Goal: Task Accomplishment & Management: Use online tool/utility

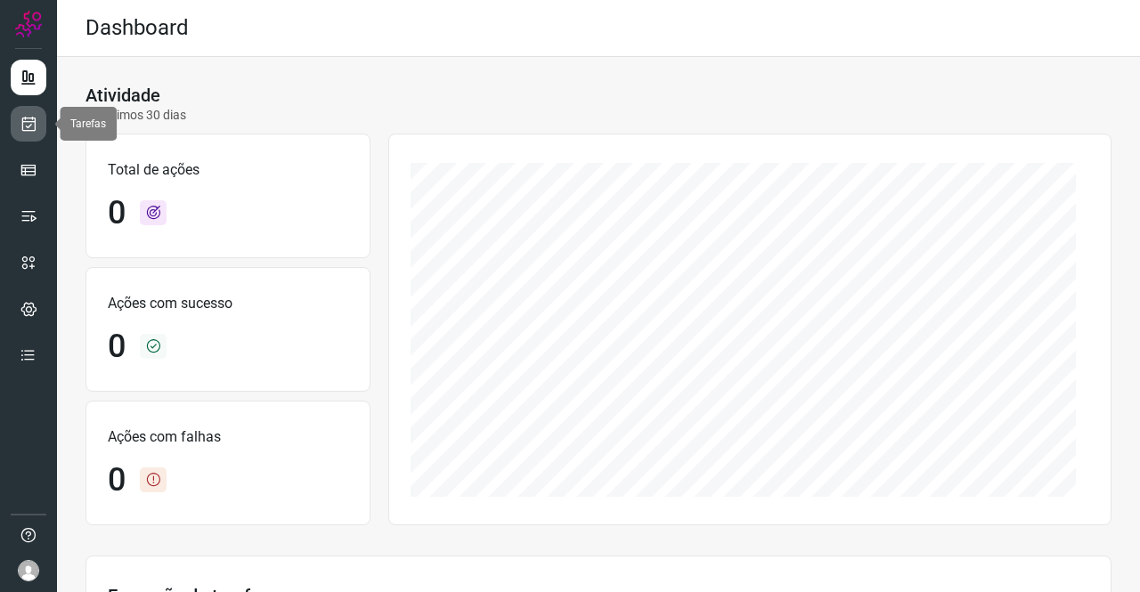
click at [42, 118] on link at bounding box center [29, 124] width 36 height 36
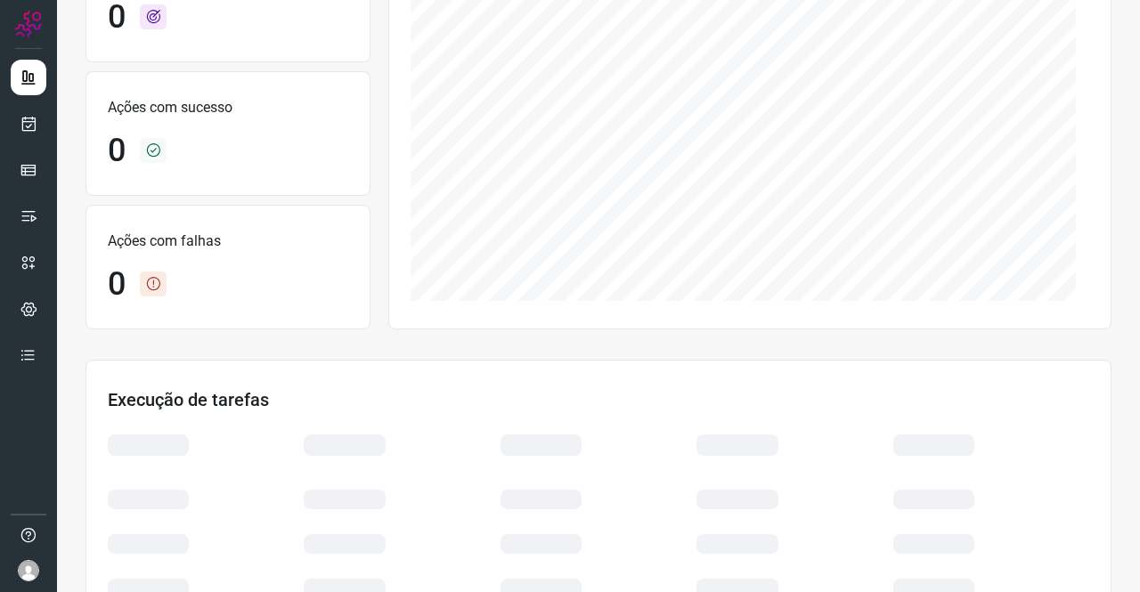
scroll to position [167, 0]
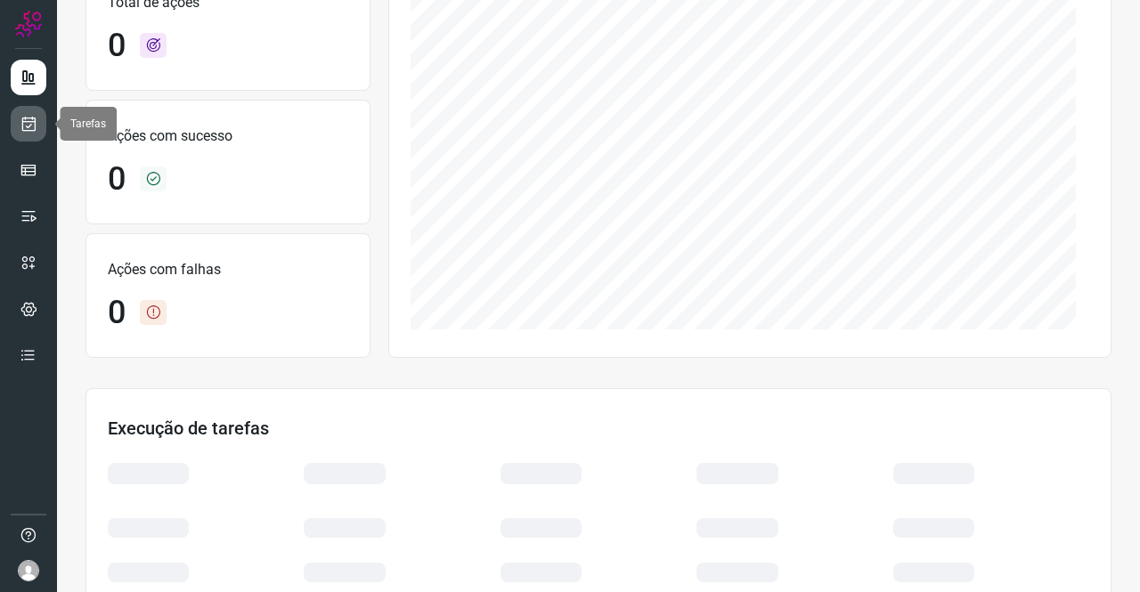
click at [20, 126] on icon at bounding box center [29, 124] width 19 height 18
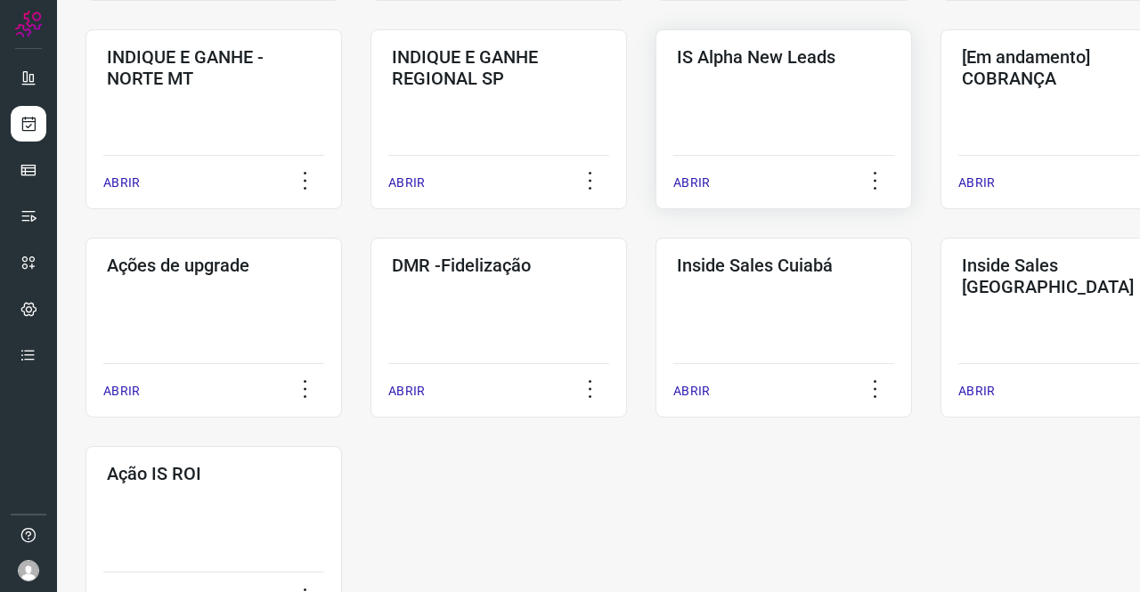
scroll to position [623, 0]
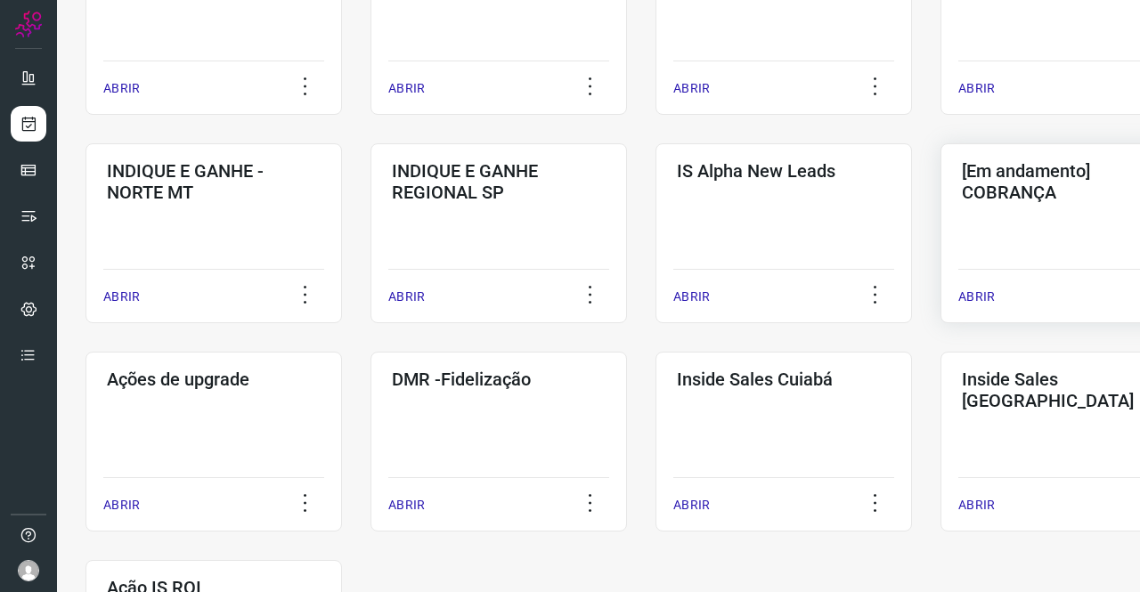
click at [1001, 226] on div "[Em andamento] COBRANÇA ABRIR" at bounding box center [1068, 233] width 256 height 180
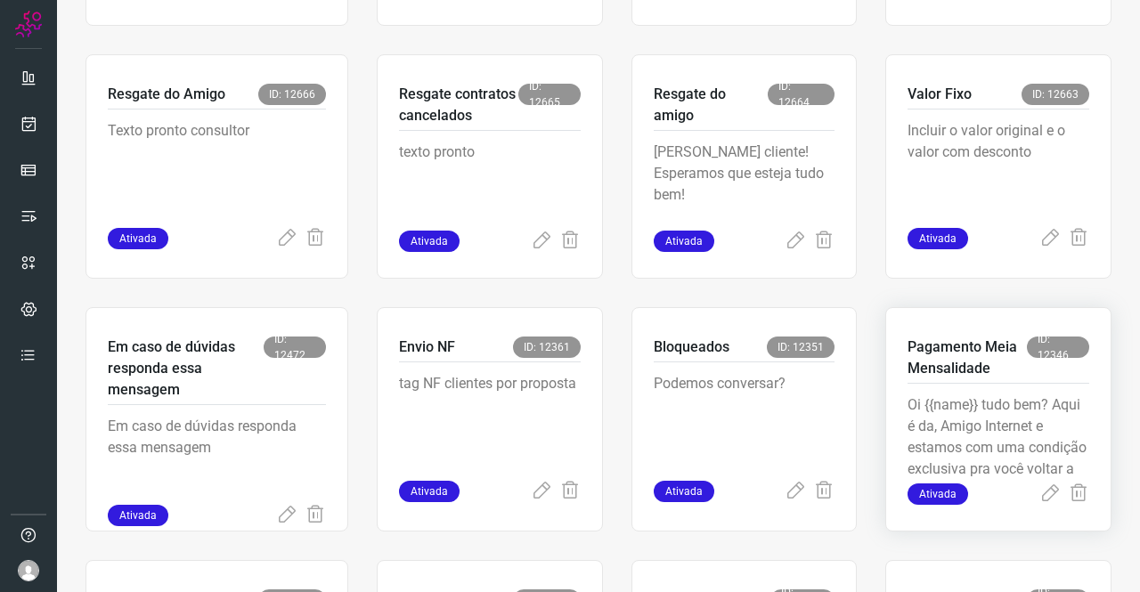
scroll to position [695, 0]
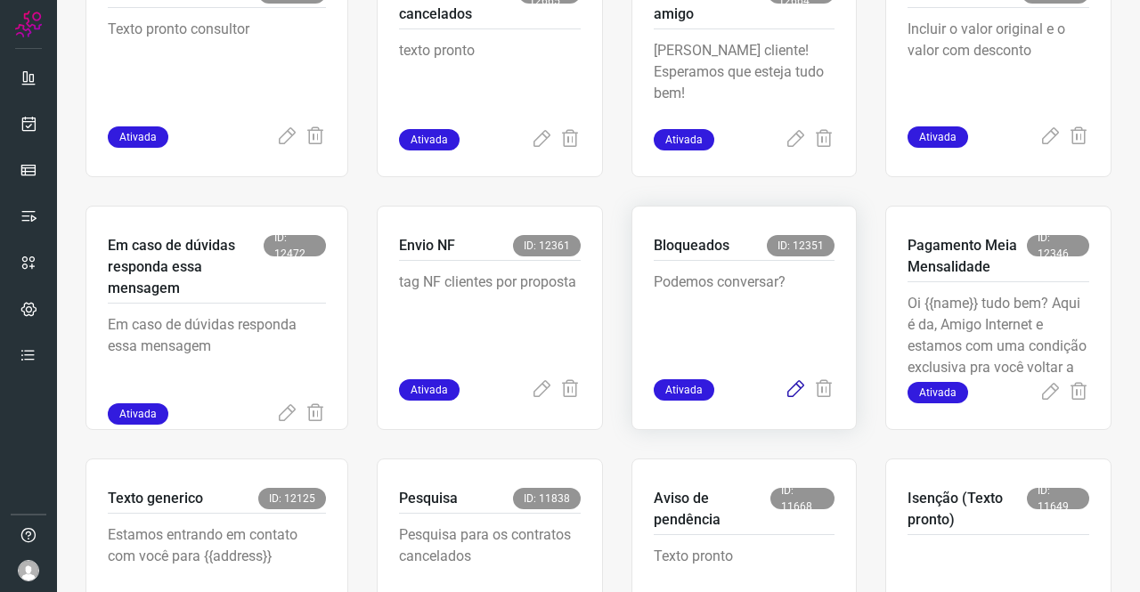
click at [785, 400] on icon at bounding box center [795, 389] width 21 height 21
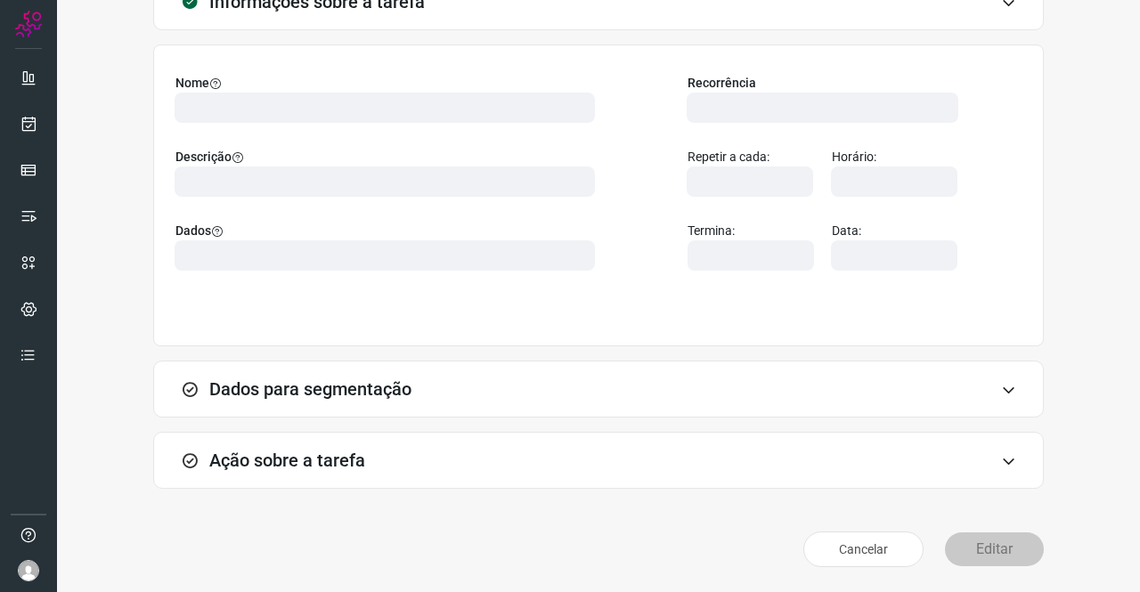
scroll to position [102, 0]
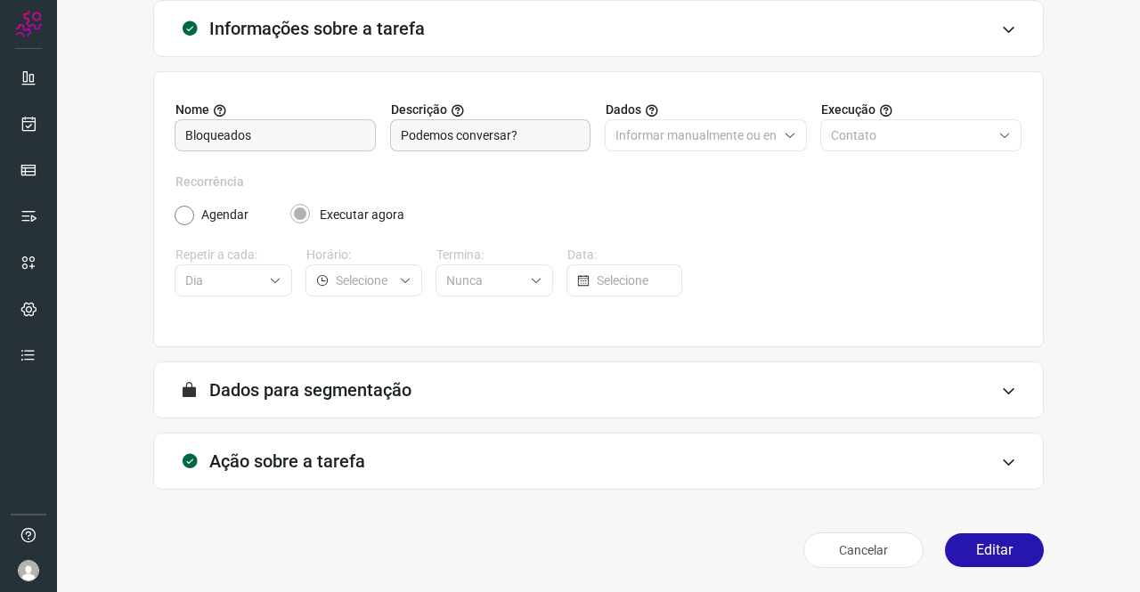
click at [346, 469] on h3 "Ação sobre a tarefa" at bounding box center [287, 461] width 156 height 21
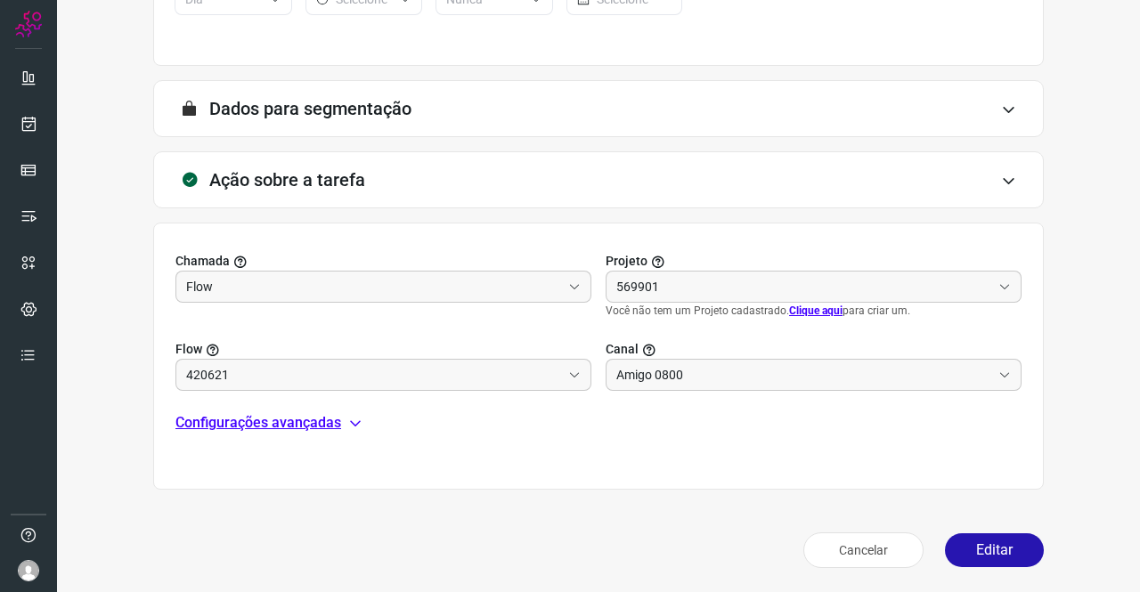
click at [258, 421] on p "Configurações avançadas" at bounding box center [258, 422] width 166 height 21
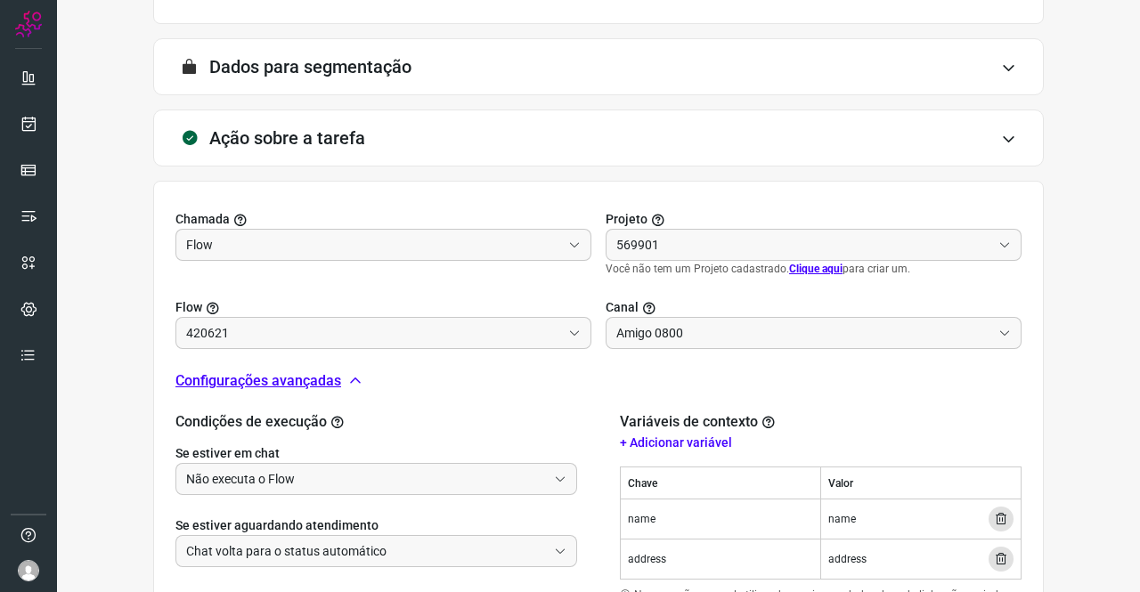
scroll to position [562, 0]
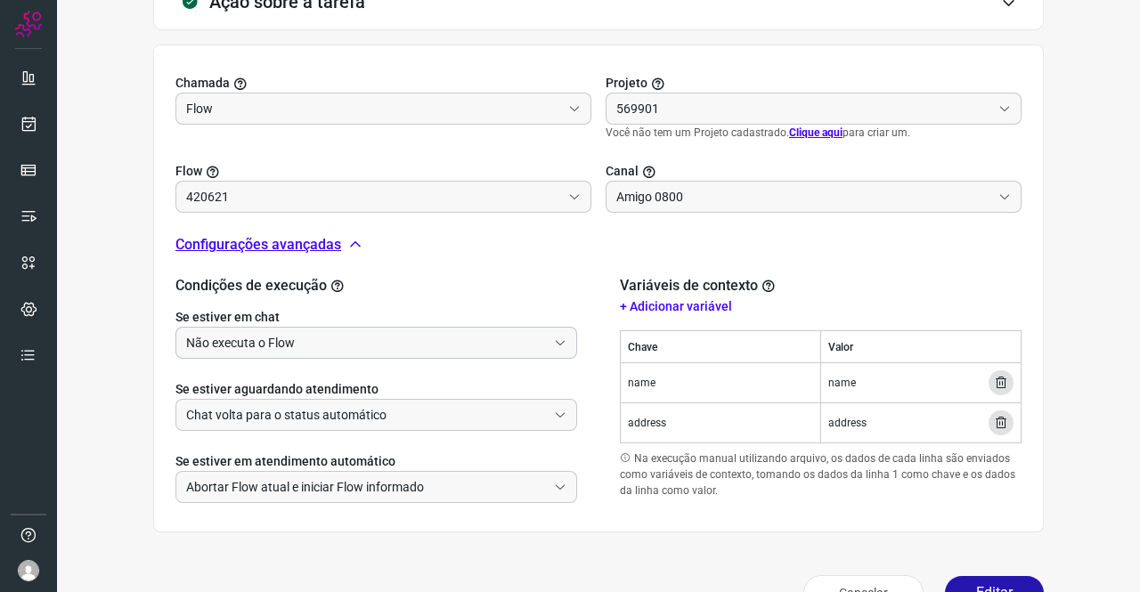
click at [273, 336] on input "Não executa o Flow" at bounding box center [366, 343] width 361 height 30
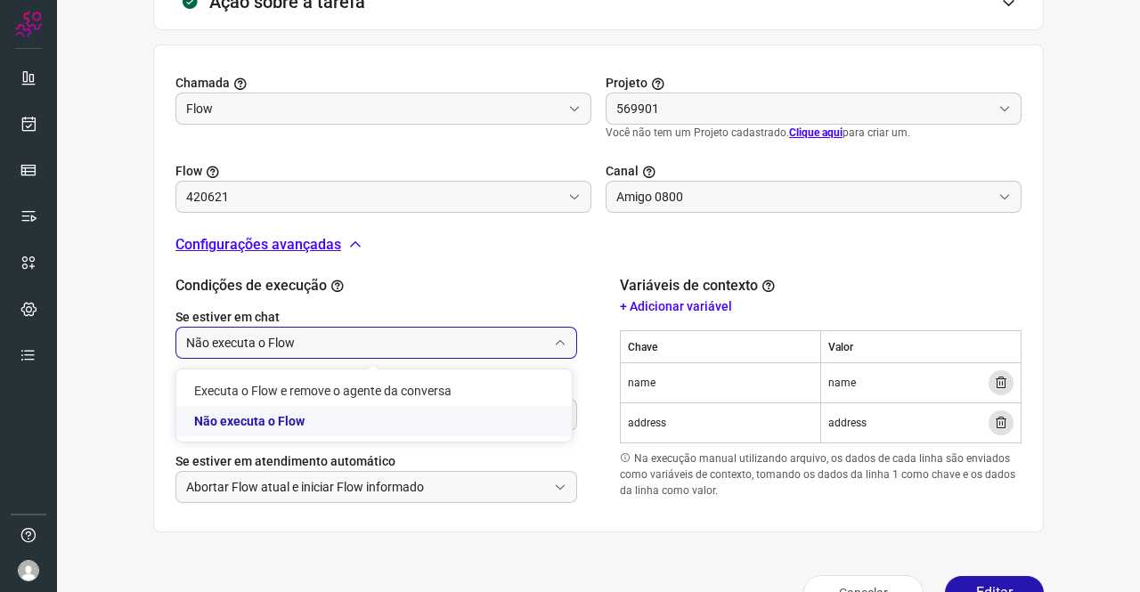
click at [264, 423] on li "Não executa o Flow" at bounding box center [373, 421] width 395 height 30
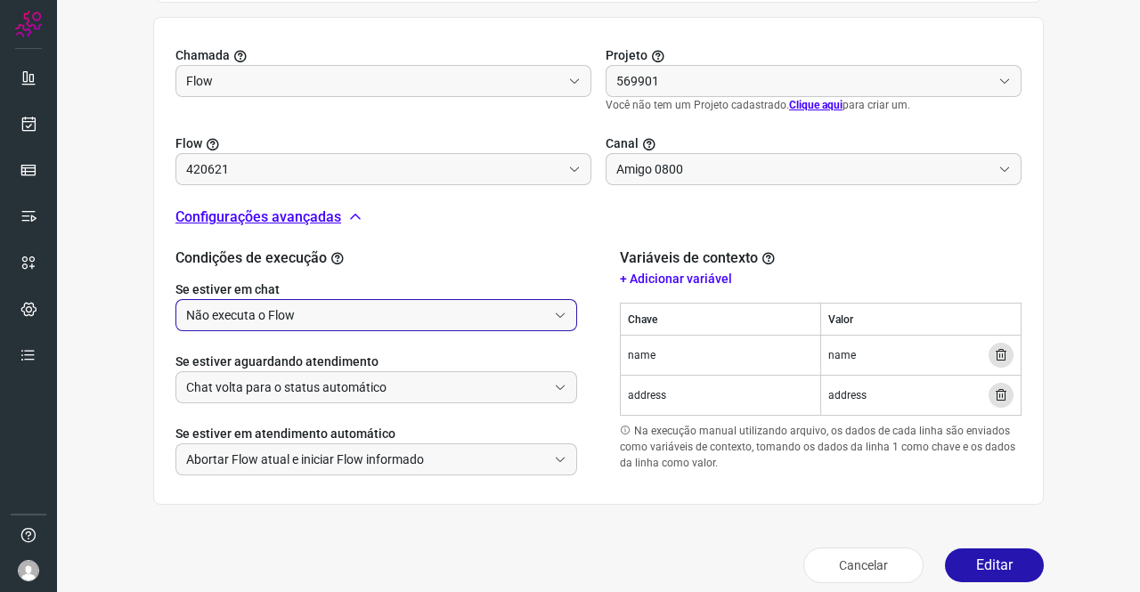
scroll to position [604, 0]
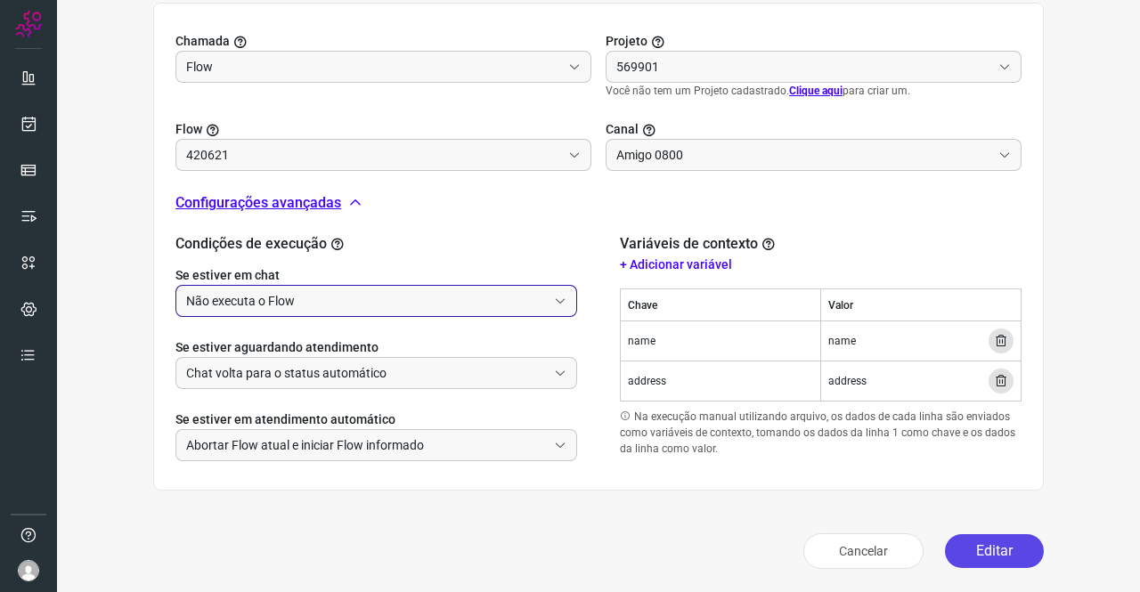
click at [946, 548] on button "Editar" at bounding box center [994, 551] width 99 height 34
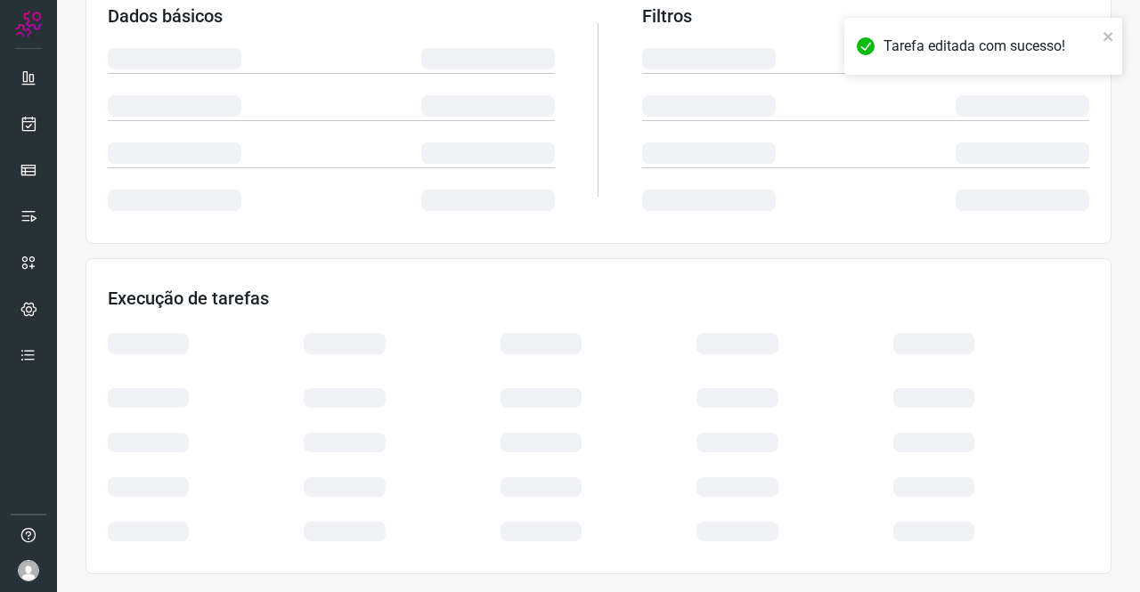
scroll to position [324, 0]
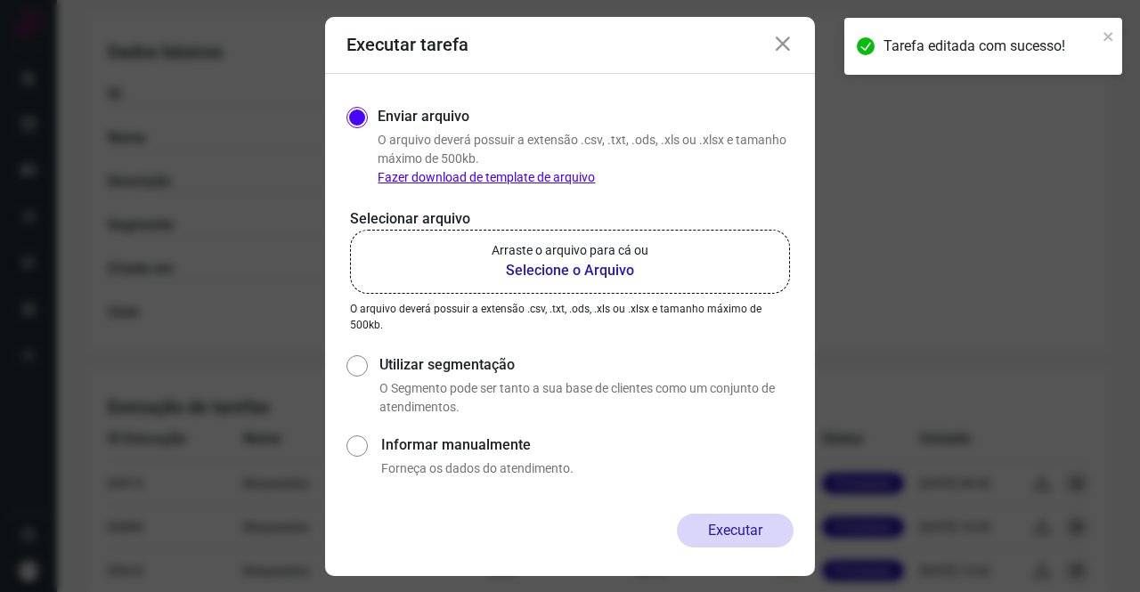
click at [595, 272] on b "Selecione o Arquivo" at bounding box center [570, 270] width 157 height 21
click at [0, 0] on input "Arraste o arquivo para cá ou Selecione o Arquivo" at bounding box center [0, 0] width 0 height 0
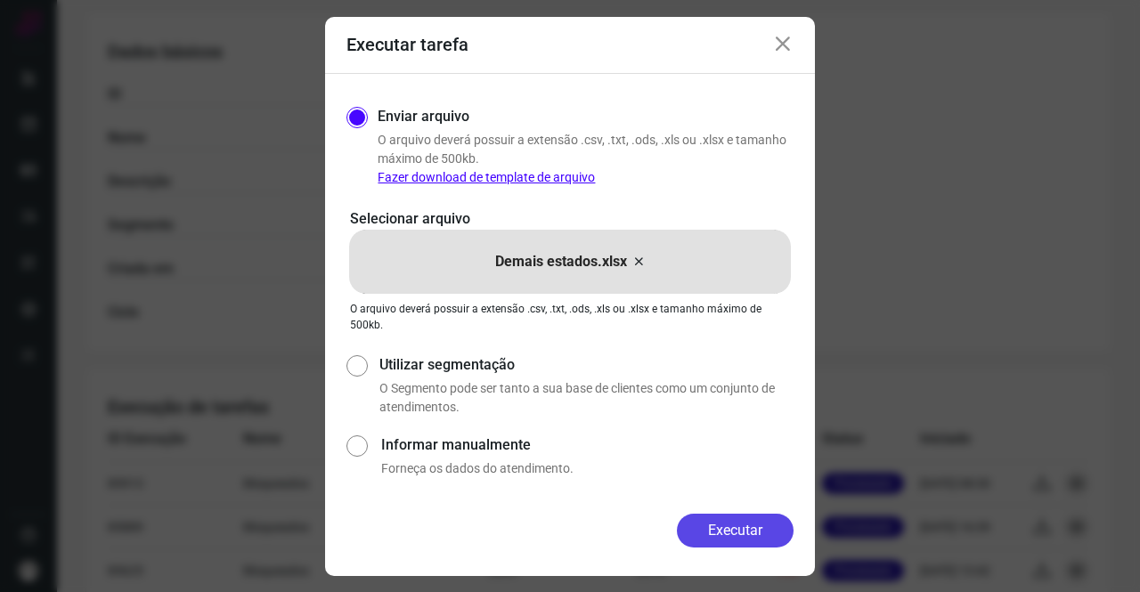
click at [741, 528] on button "Executar" at bounding box center [735, 531] width 117 height 34
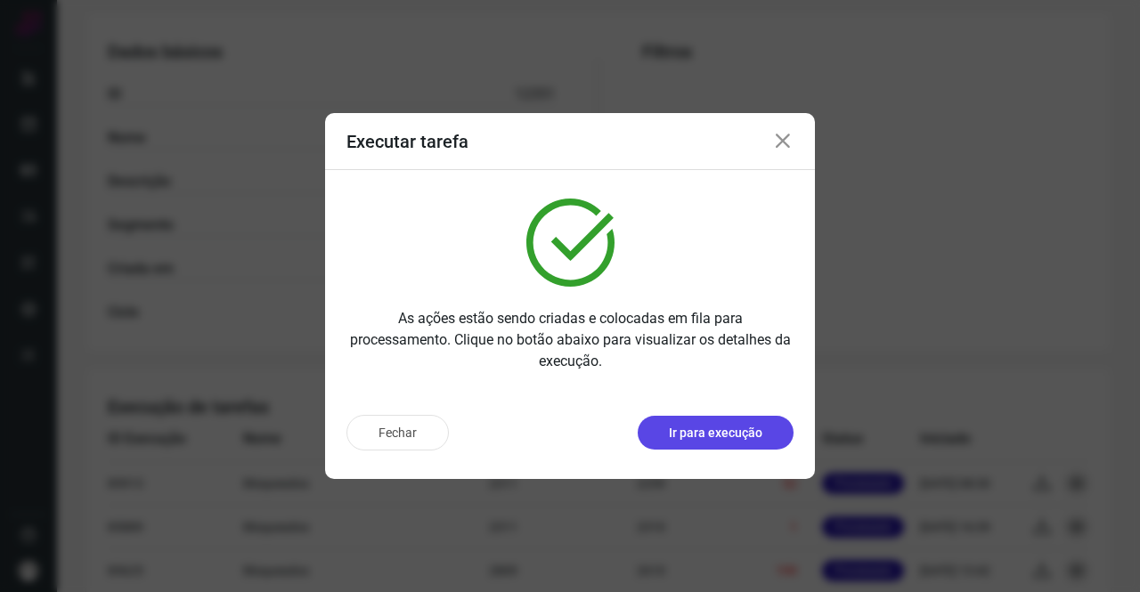
click at [766, 432] on button "Ir para execução" at bounding box center [716, 433] width 156 height 34
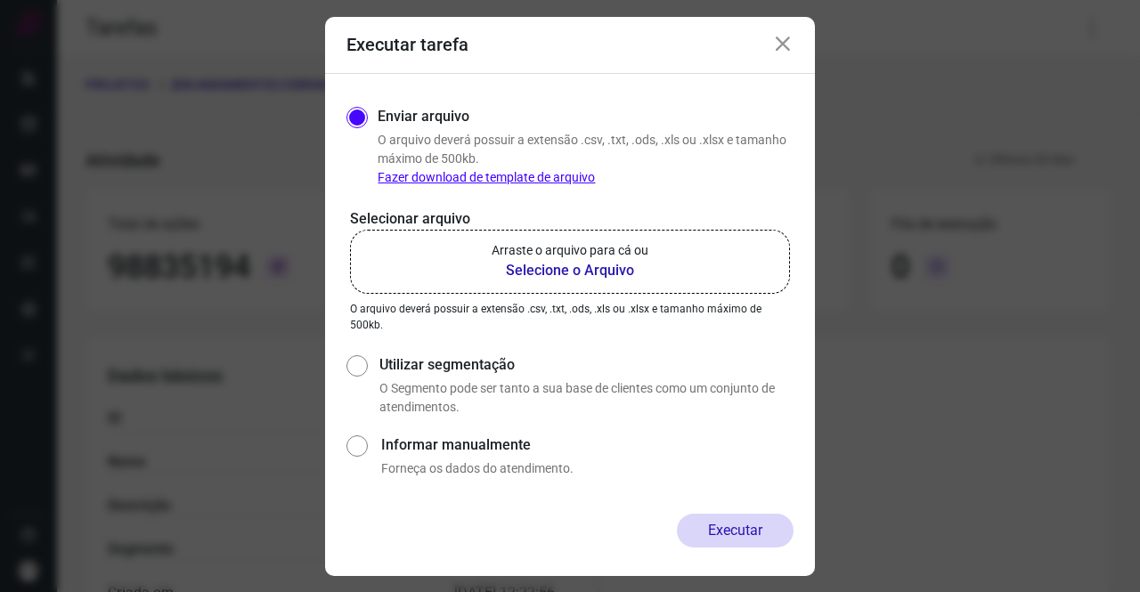
click at [538, 268] on b "Selecione o Arquivo" at bounding box center [570, 270] width 157 height 21
click at [0, 0] on input "Arraste o arquivo para cá ou Selecione o Arquivo" at bounding box center [0, 0] width 0 height 0
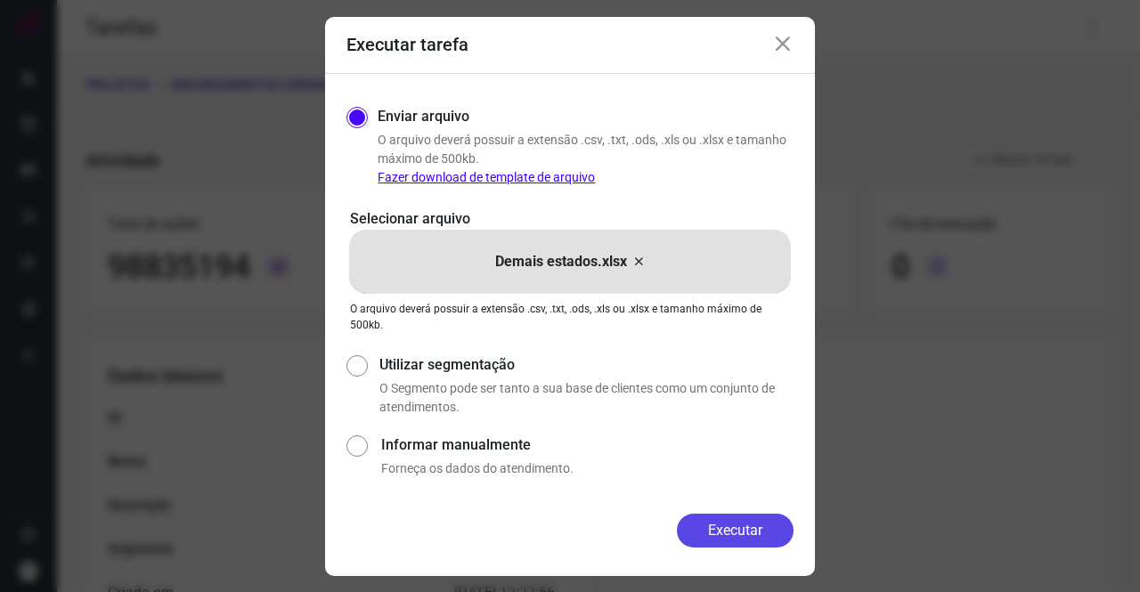
click at [734, 527] on button "Executar" at bounding box center [735, 531] width 117 height 34
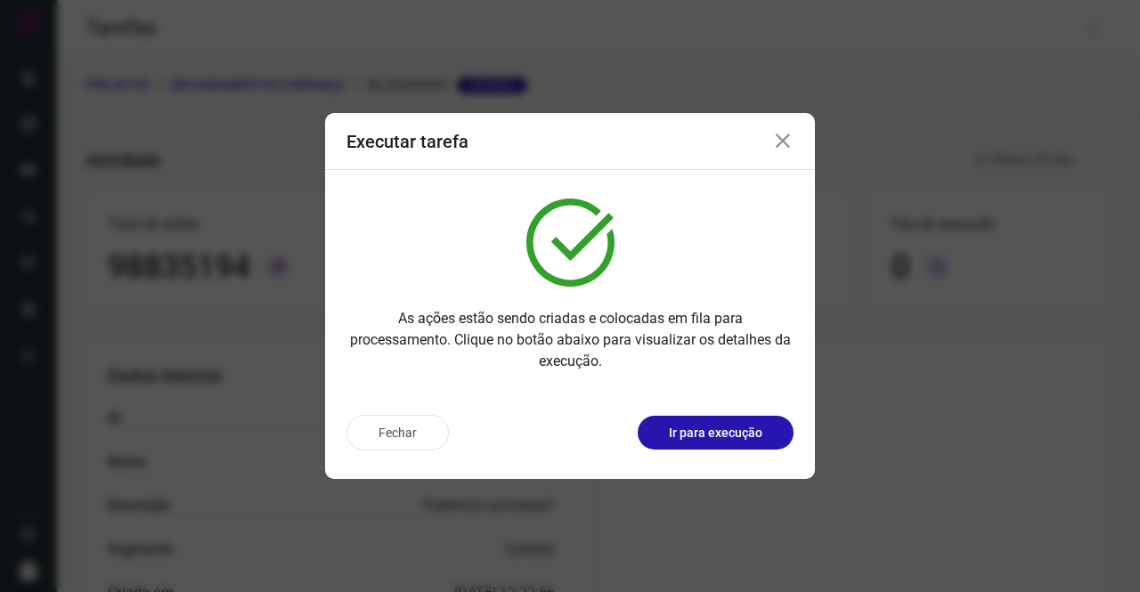
click at [780, 142] on icon at bounding box center [782, 141] width 21 height 21
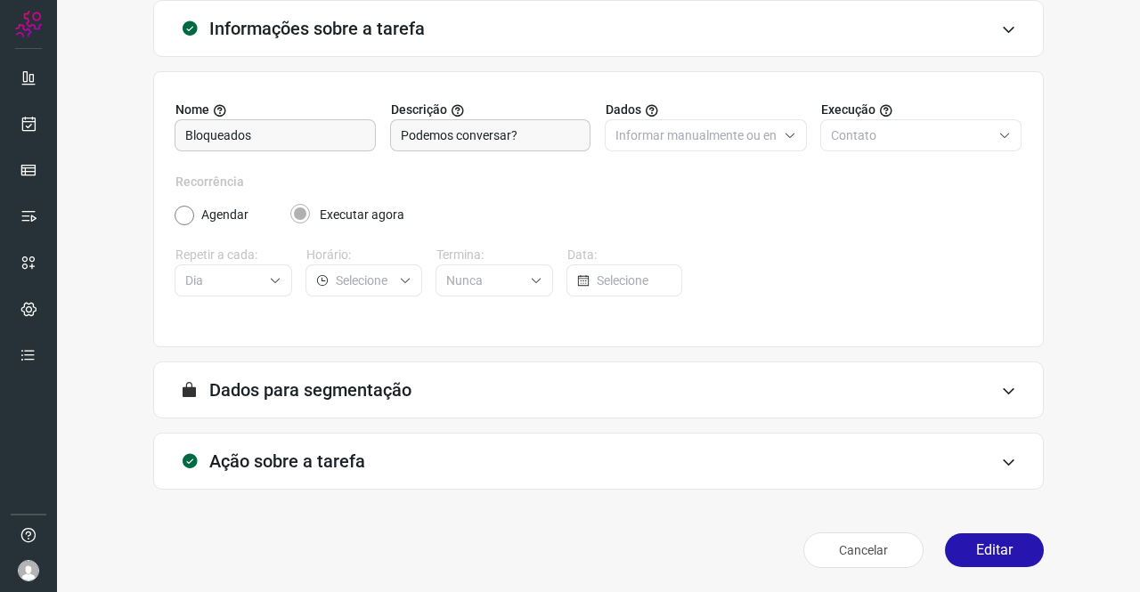
click at [354, 455] on h3 "Ação sobre a tarefa" at bounding box center [287, 461] width 156 height 21
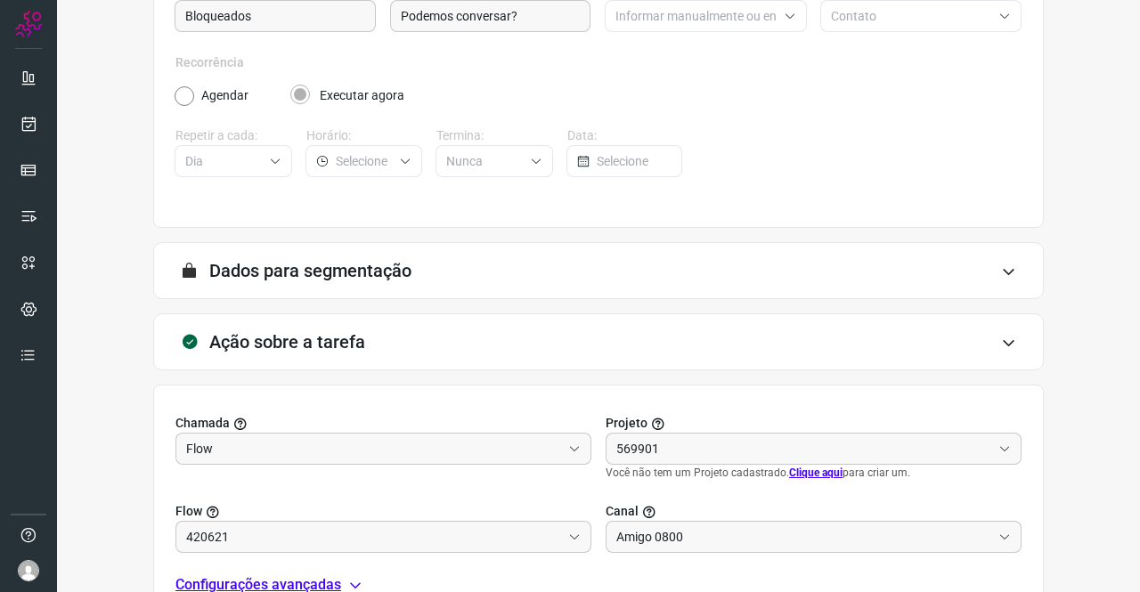
scroll to position [384, 0]
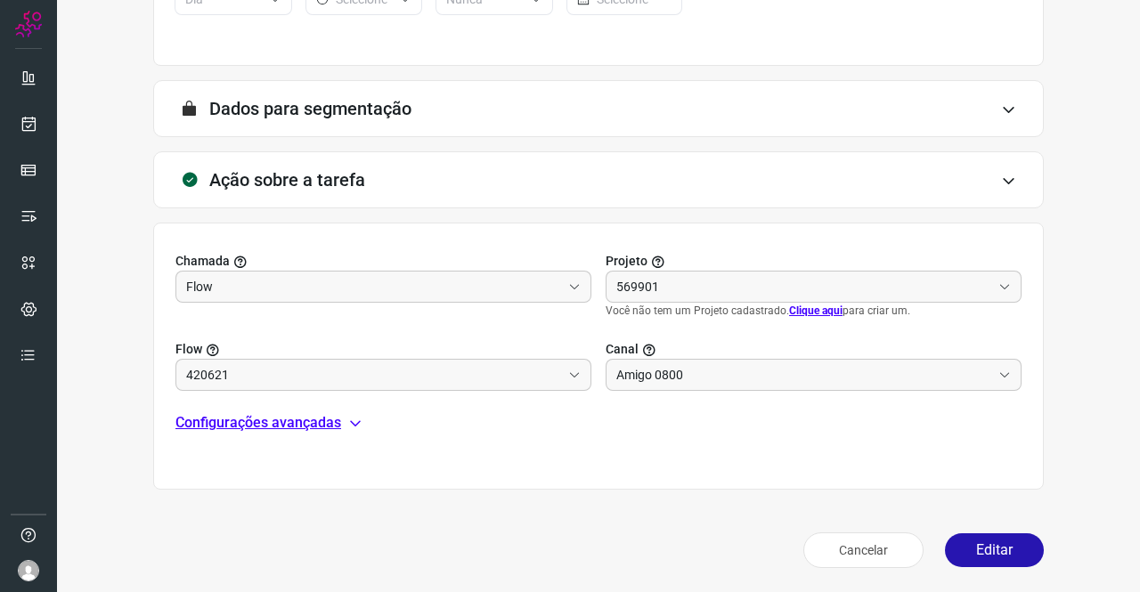
click at [333, 435] on div "Chamada Flow Projeto 569901 Você não tem um Projeto cadastrado. Clique aqui par…" at bounding box center [598, 356] width 891 height 267
click at [348, 416] on icon at bounding box center [355, 423] width 14 height 14
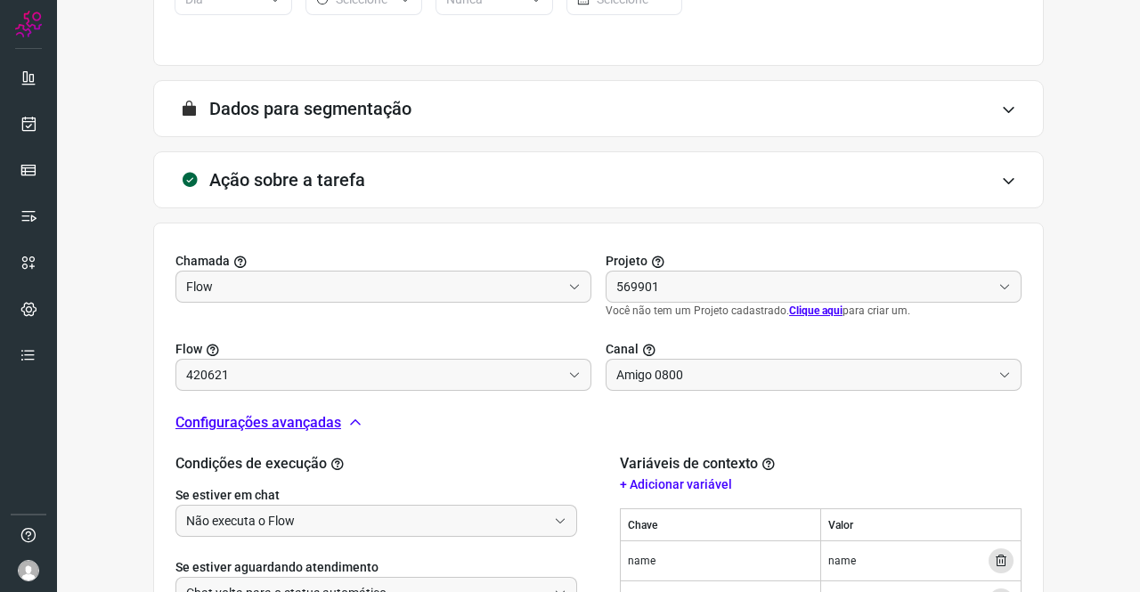
type input "Clientes Bloqueados - Texto generico"
type input "Cobrança"
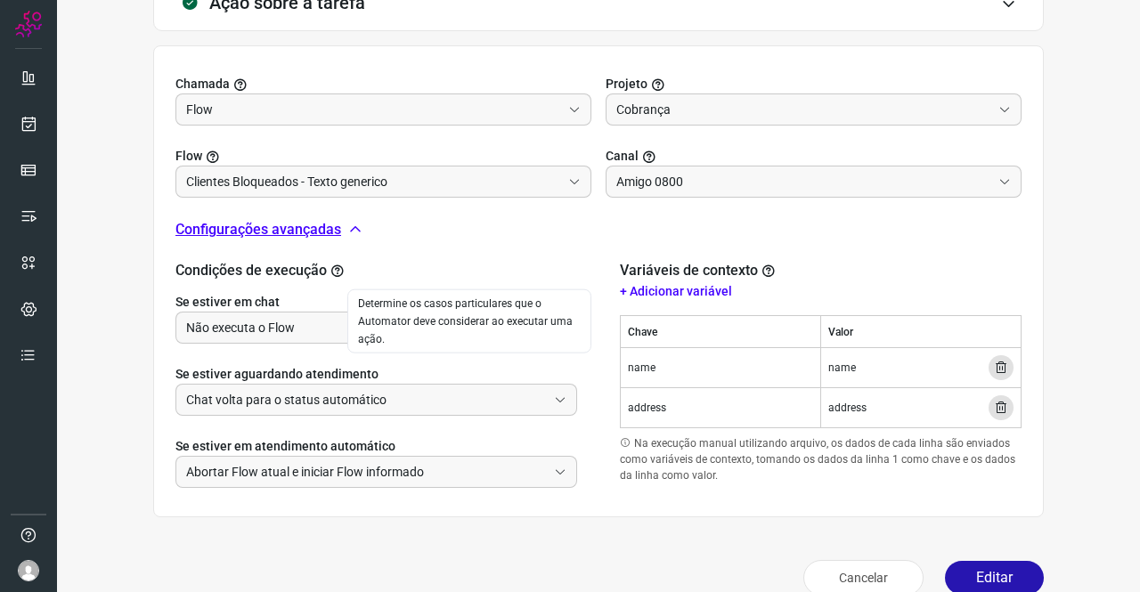
scroll to position [562, 0]
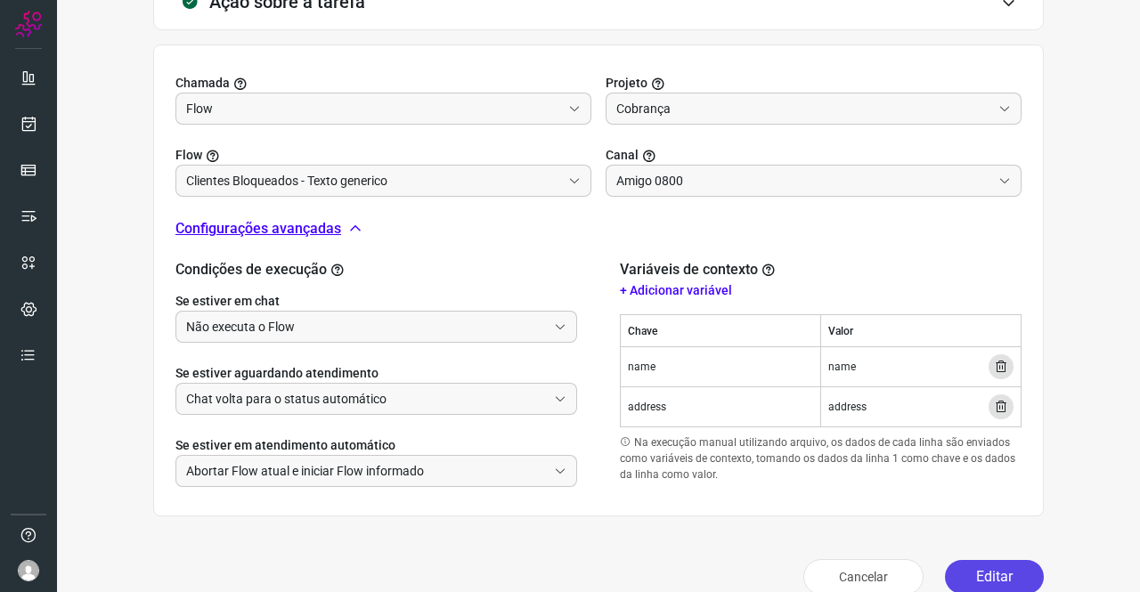
click at [973, 569] on button "Editar" at bounding box center [994, 577] width 99 height 34
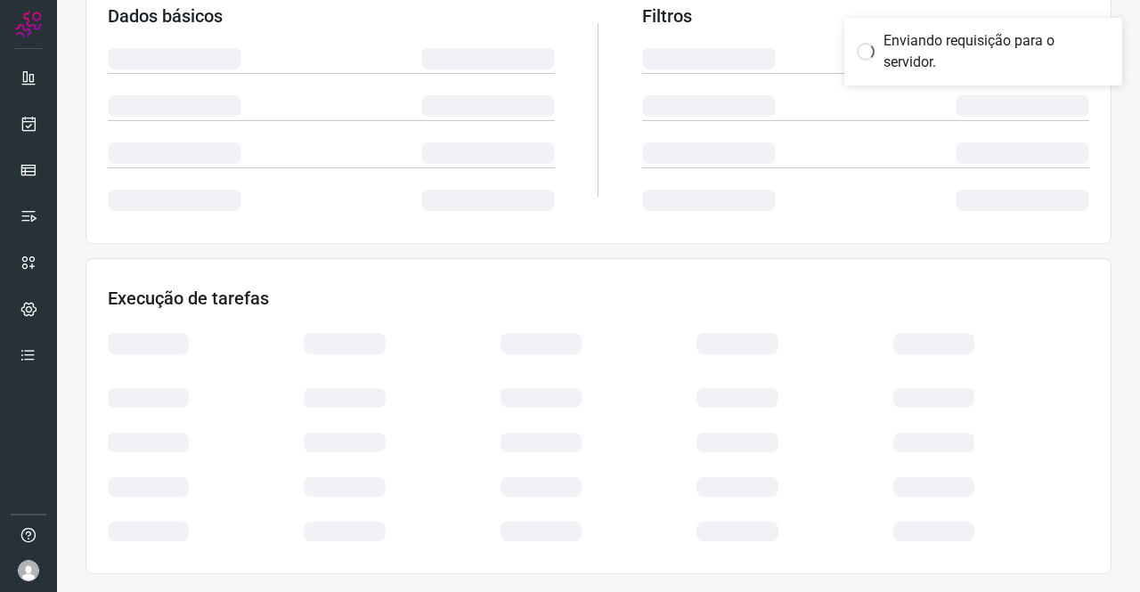
scroll to position [324, 0]
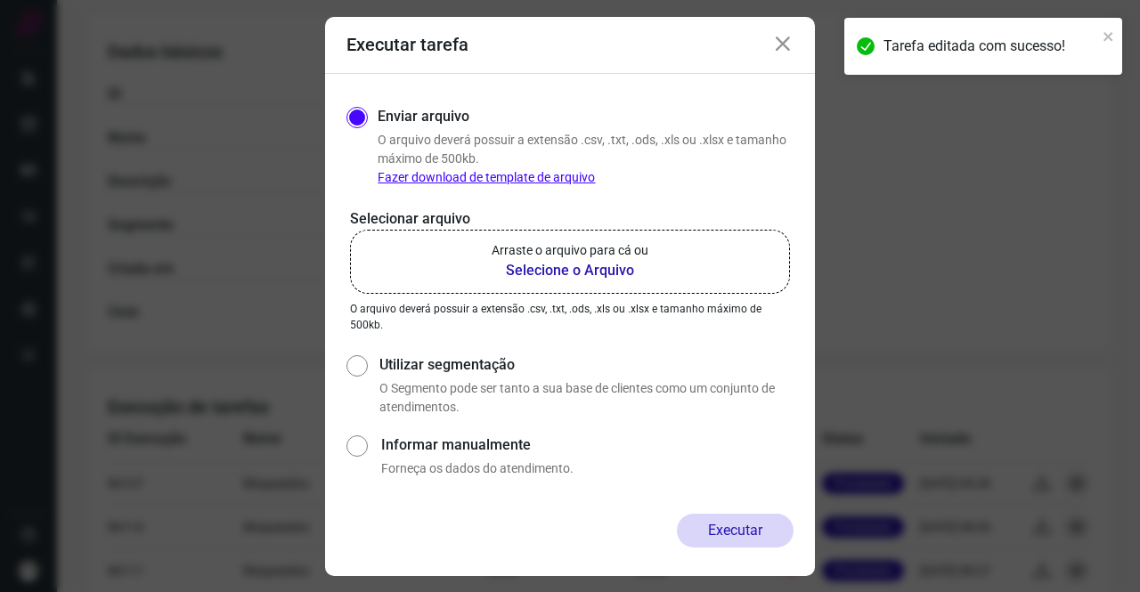
click at [579, 268] on b "Selecione o Arquivo" at bounding box center [570, 270] width 157 height 21
click at [0, 0] on input "Arraste o arquivo para cá ou Selecione o Arquivo" at bounding box center [0, 0] width 0 height 0
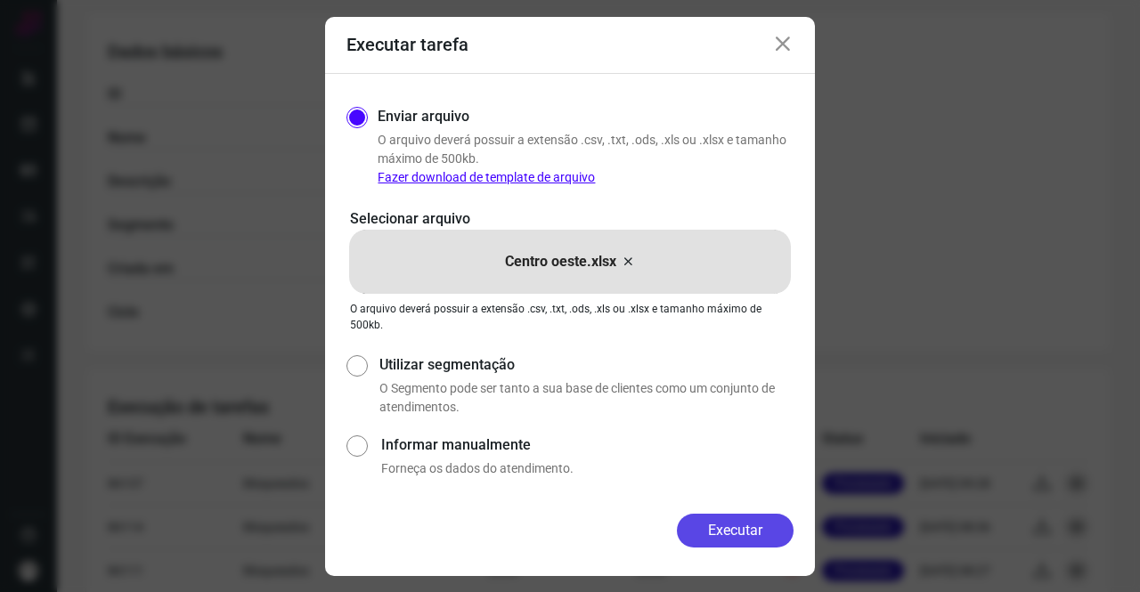
click at [727, 533] on button "Executar" at bounding box center [735, 531] width 117 height 34
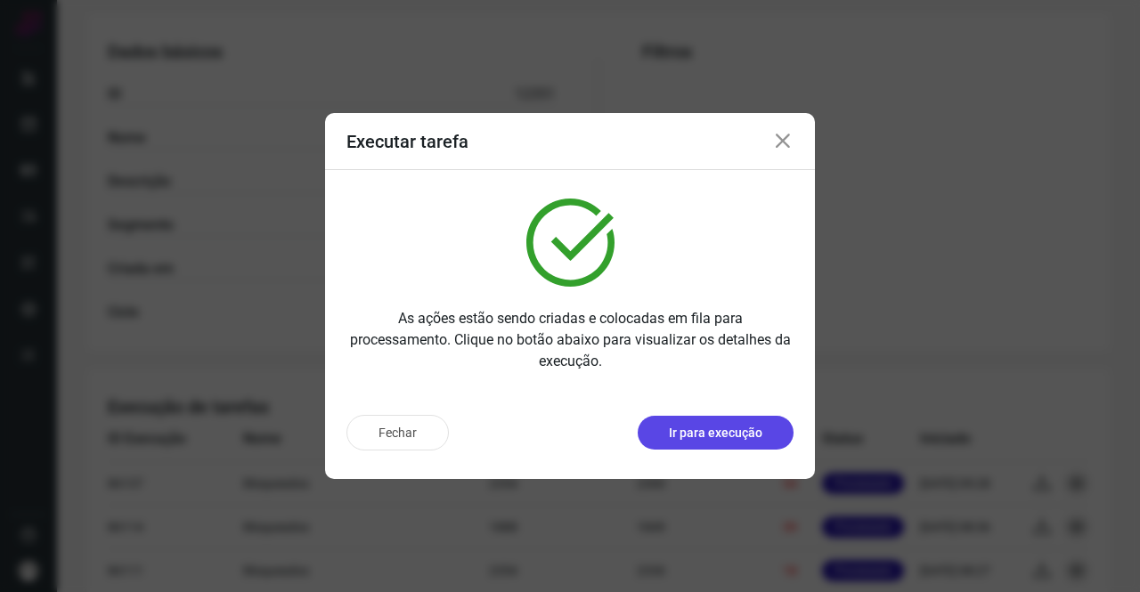
click at [671, 441] on p "Ir para execução" at bounding box center [716, 433] width 94 height 19
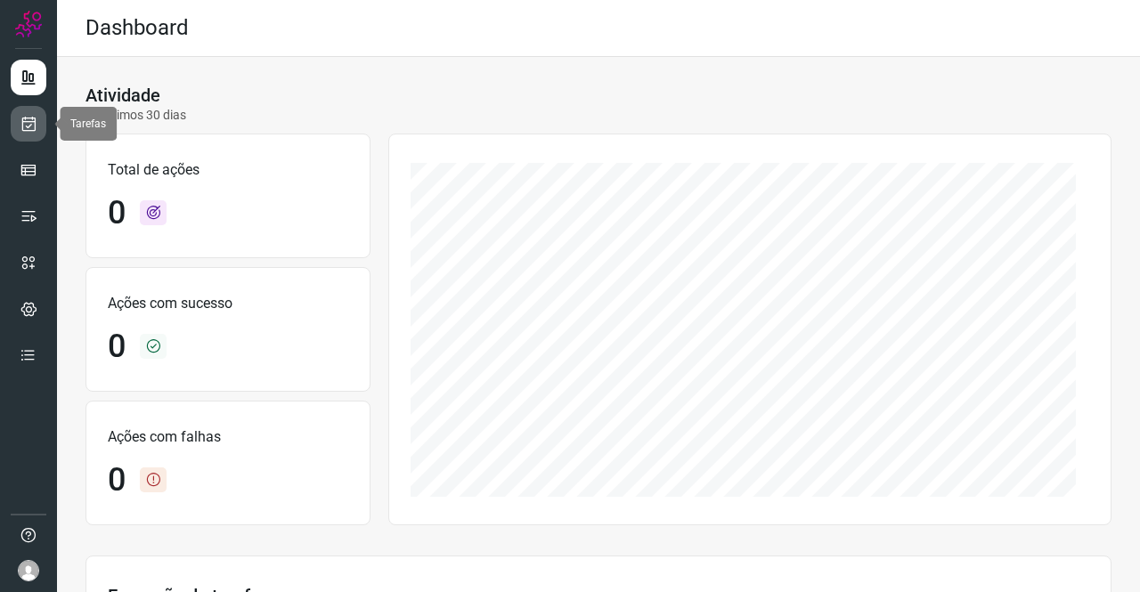
click at [18, 140] on link at bounding box center [29, 124] width 36 height 36
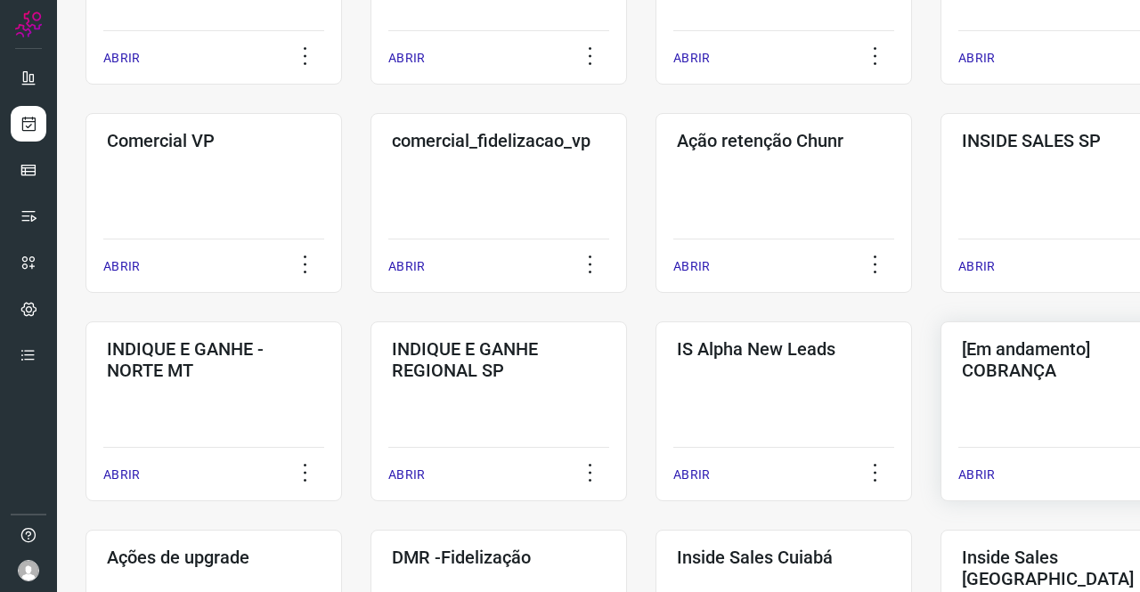
click at [997, 360] on h3 "[Em andamento] COBRANÇA" at bounding box center [1069, 359] width 214 height 43
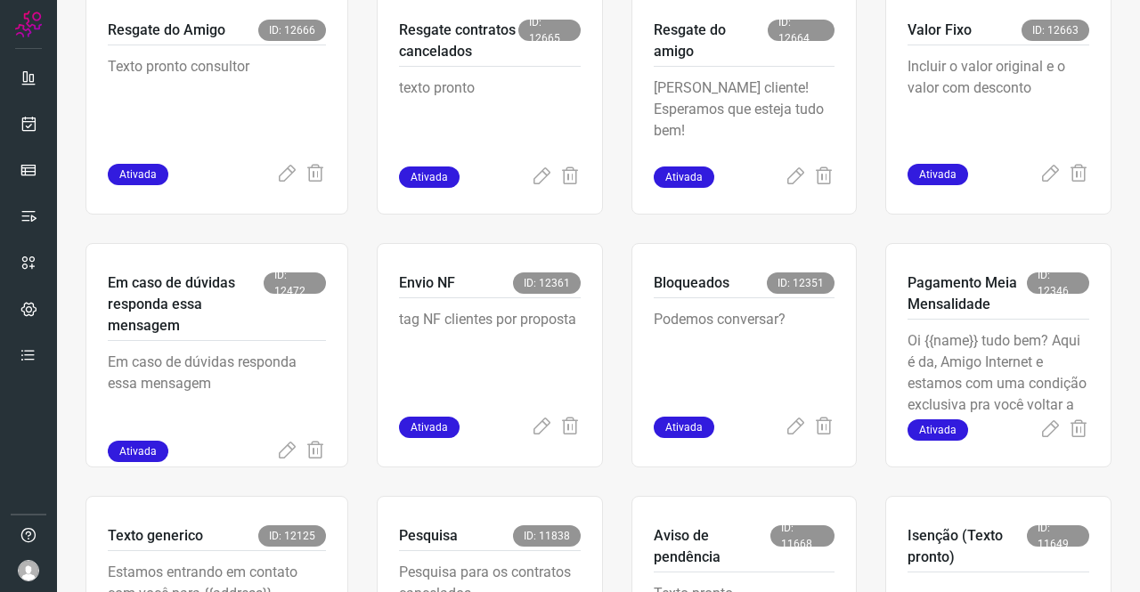
scroll to position [695, 0]
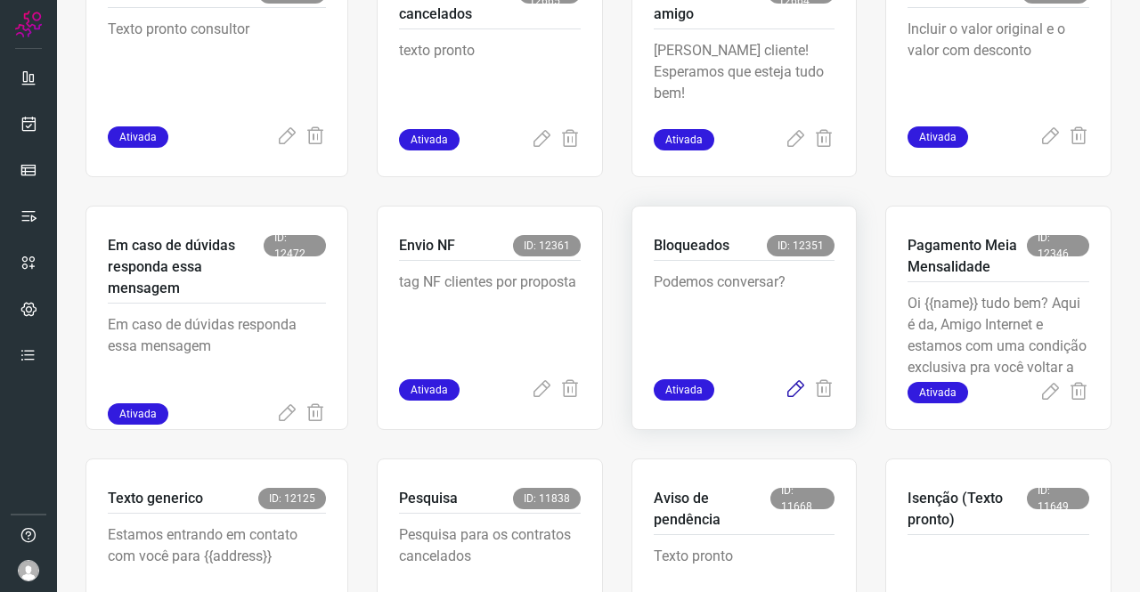
click at [787, 388] on icon at bounding box center [795, 389] width 21 height 21
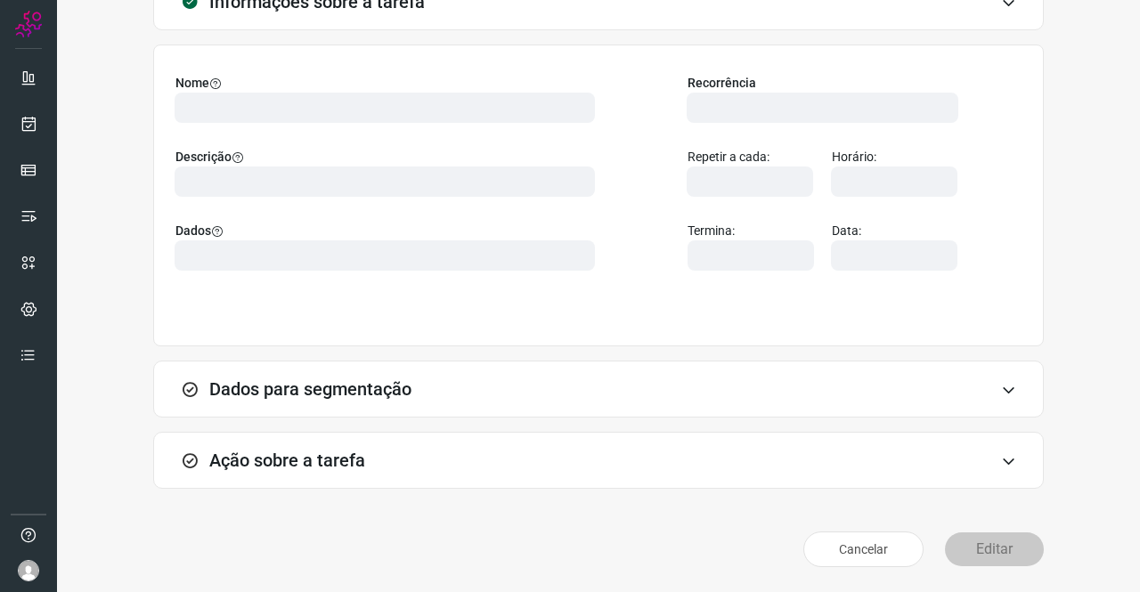
scroll to position [102, 0]
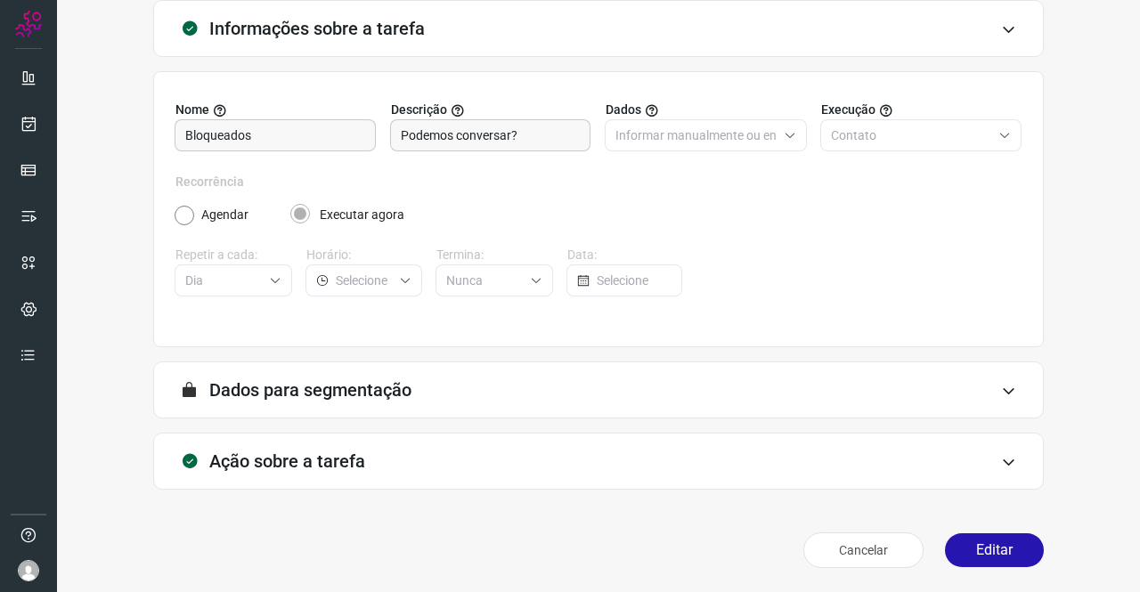
click at [342, 465] on h3 "Ação sobre a tarefa" at bounding box center [287, 461] width 156 height 21
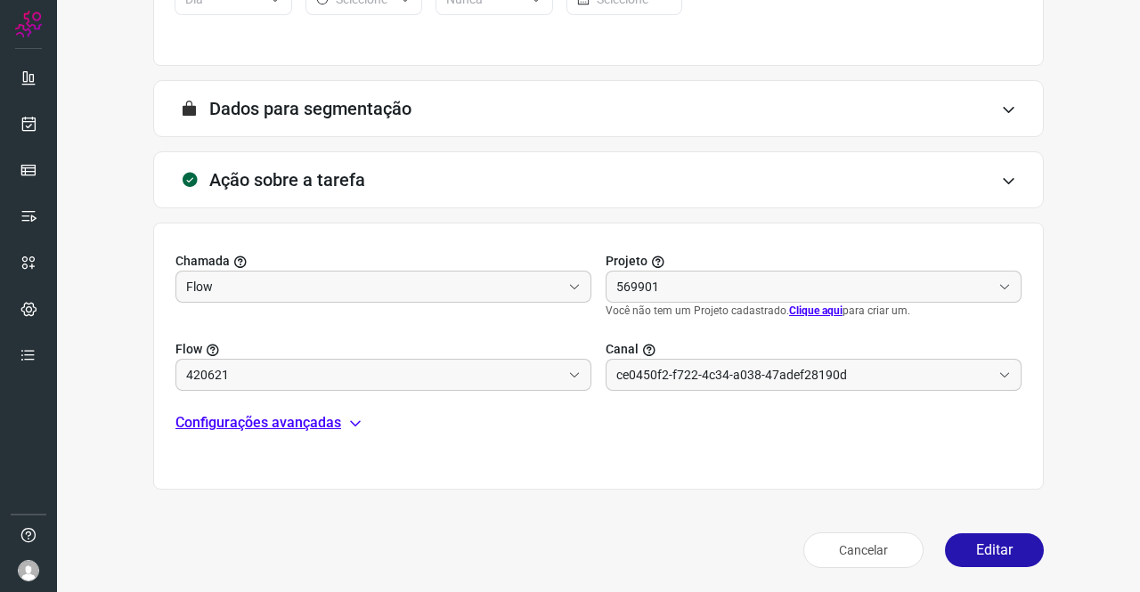
click at [294, 421] on p "Configurações avançadas" at bounding box center [258, 422] width 166 height 21
type input "Amigo 0800"
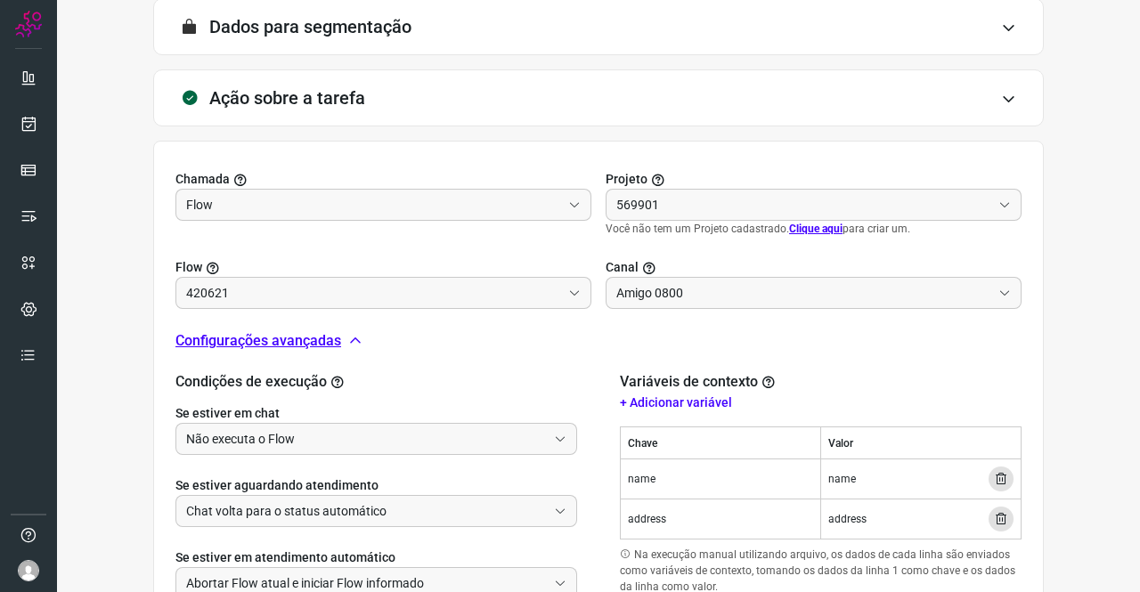
scroll to position [604, 0]
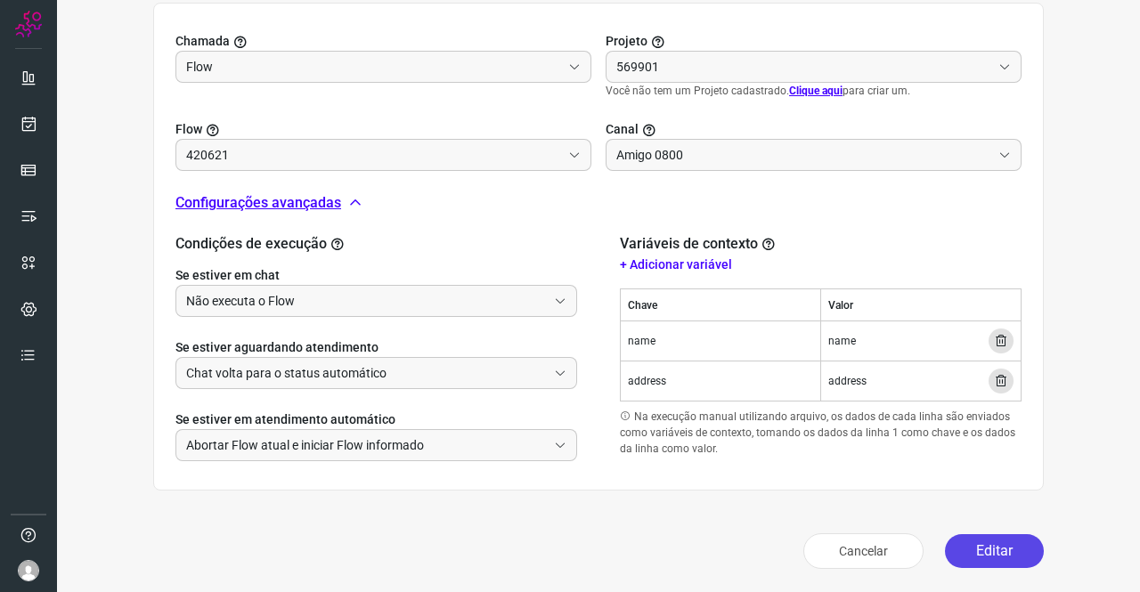
click at [1000, 546] on button "Editar" at bounding box center [994, 551] width 99 height 34
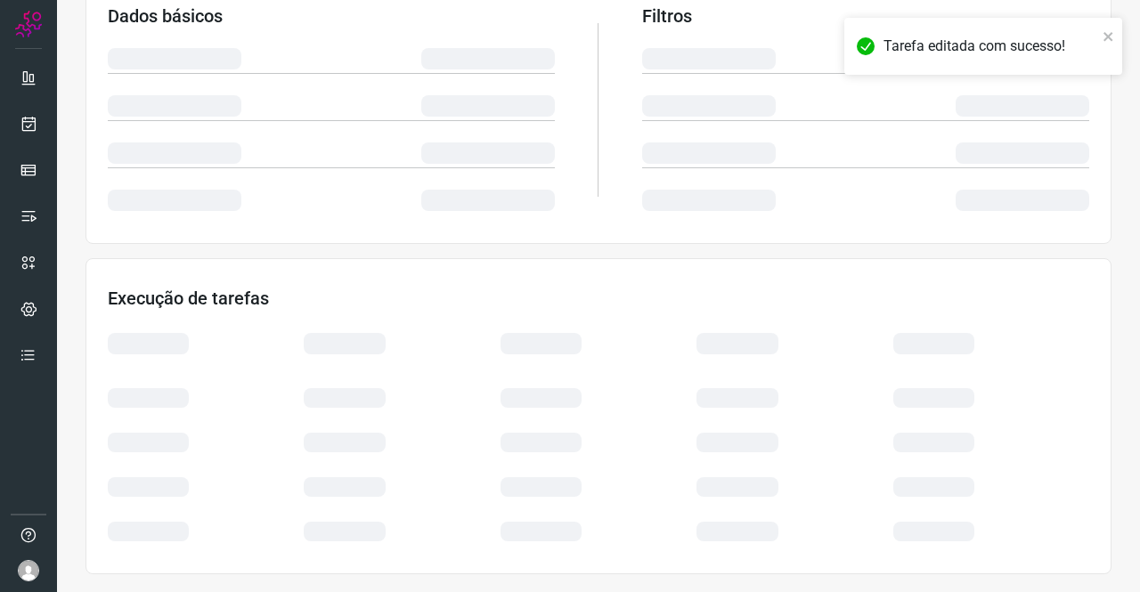
scroll to position [324, 0]
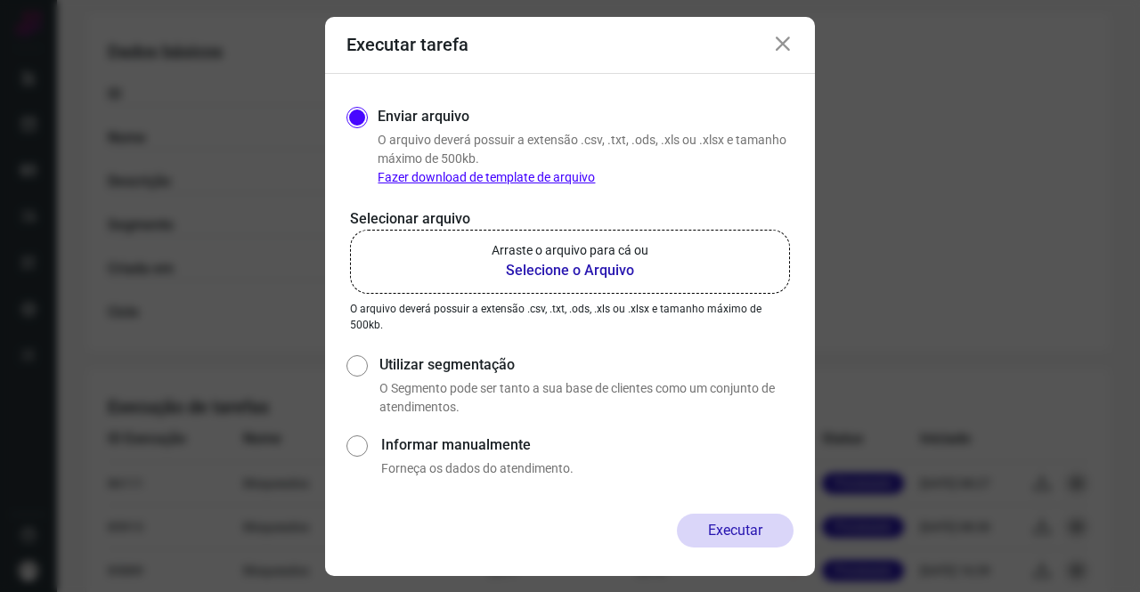
click at [533, 250] on p "Arraste o arquivo para cá ou" at bounding box center [570, 250] width 157 height 19
click at [0, 0] on input "Arraste o arquivo para cá ou Selecione o Arquivo" at bounding box center [0, 0] width 0 height 0
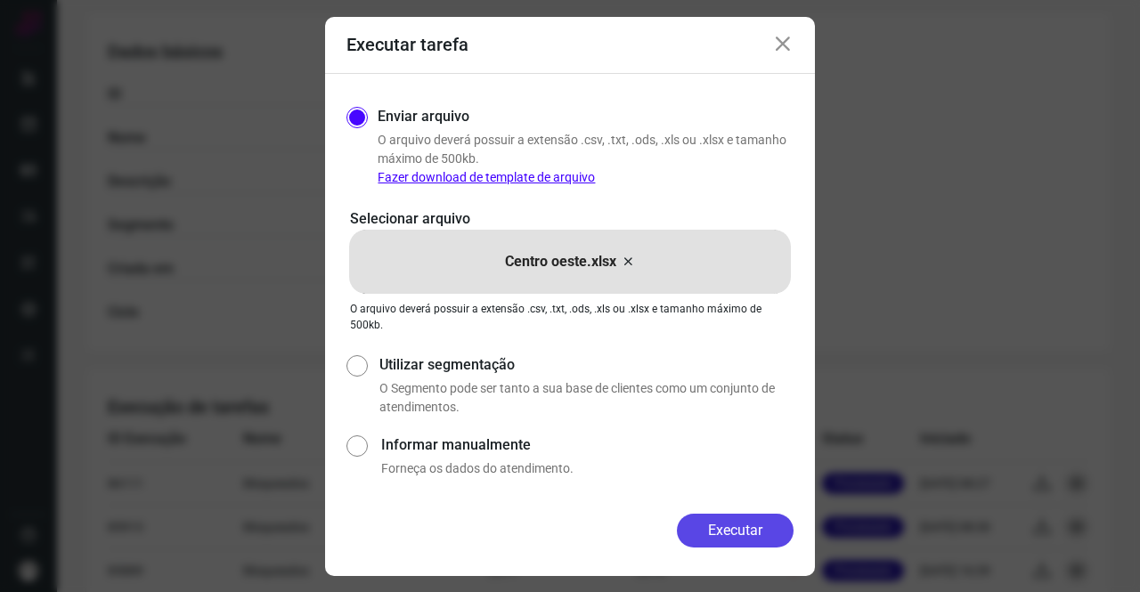
click at [711, 525] on button "Executar" at bounding box center [735, 531] width 117 height 34
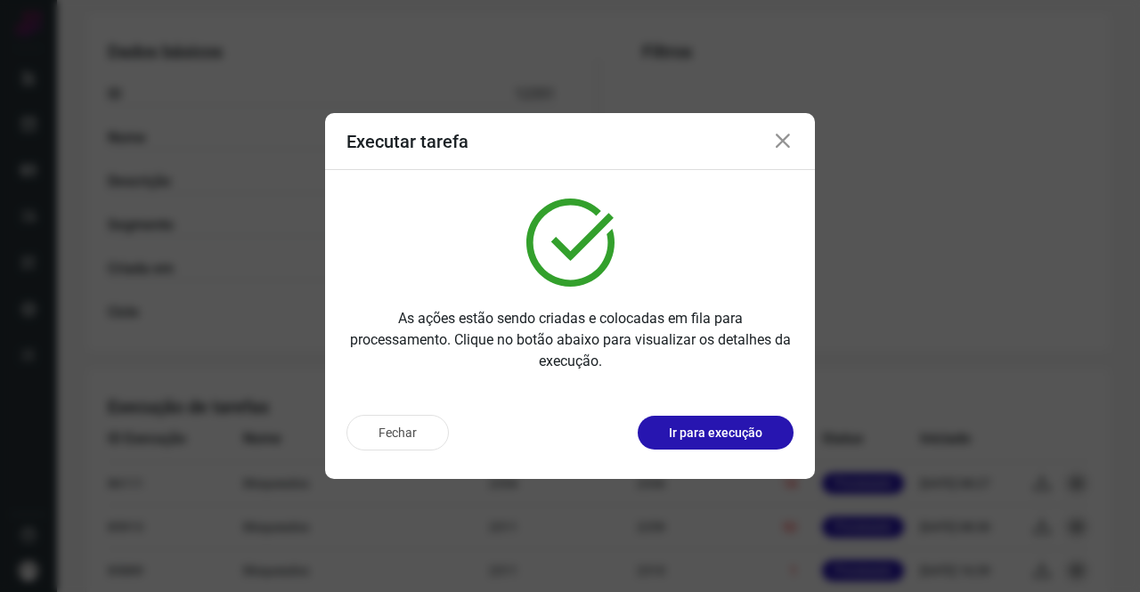
click at [692, 452] on div "Fechar Ir para execução" at bounding box center [570, 440] width 490 height 78
click at [692, 451] on div "Fechar Ir para execução" at bounding box center [570, 440] width 490 height 78
click at [693, 439] on p "Ir para execução" at bounding box center [716, 433] width 94 height 19
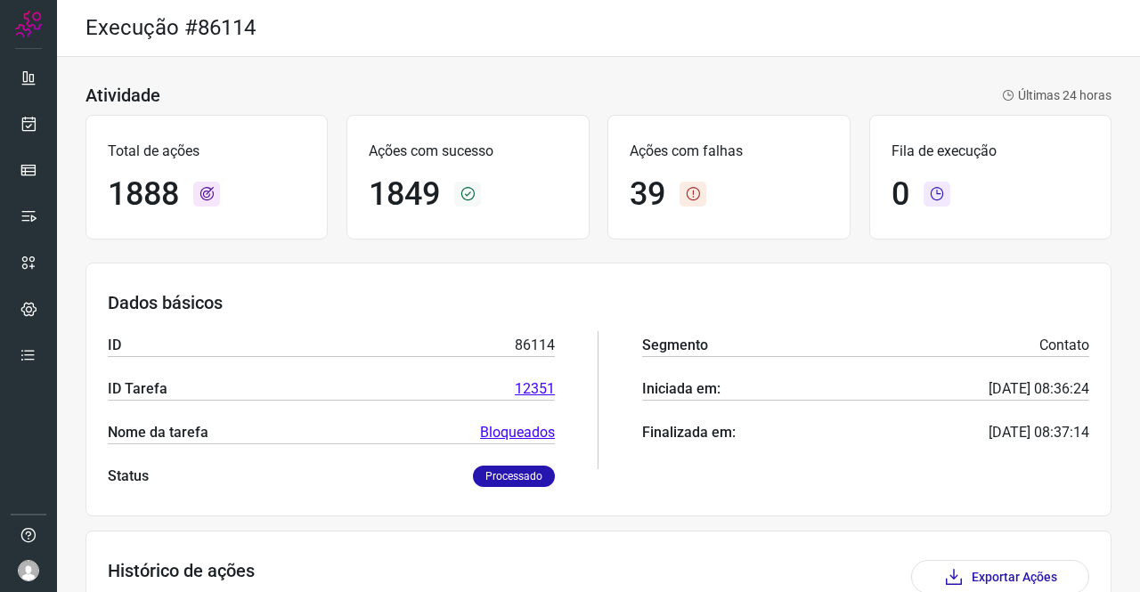
scroll to position [324, 0]
